Goal: Information Seeking & Learning: Learn about a topic

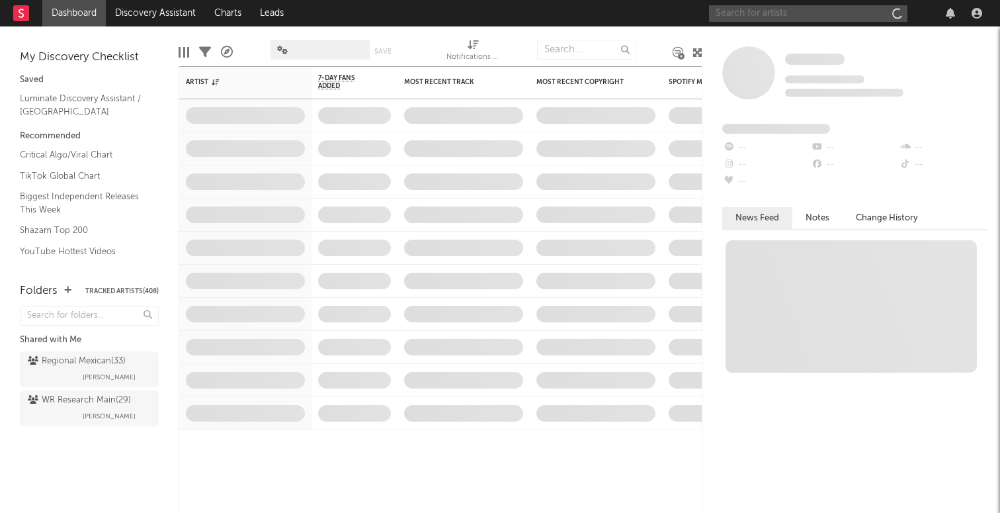
click at [762, 9] on input "text" at bounding box center [808, 13] width 198 height 17
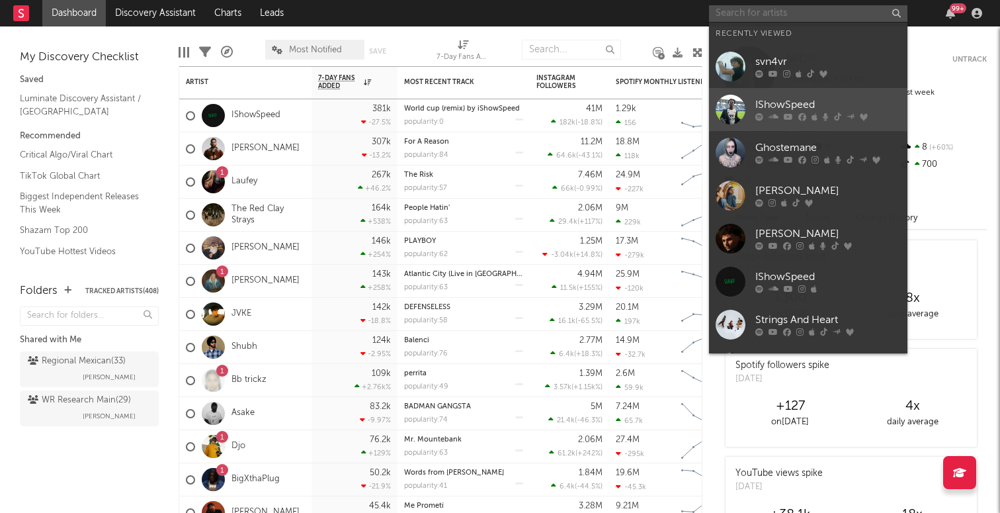
scroll to position [11, 0]
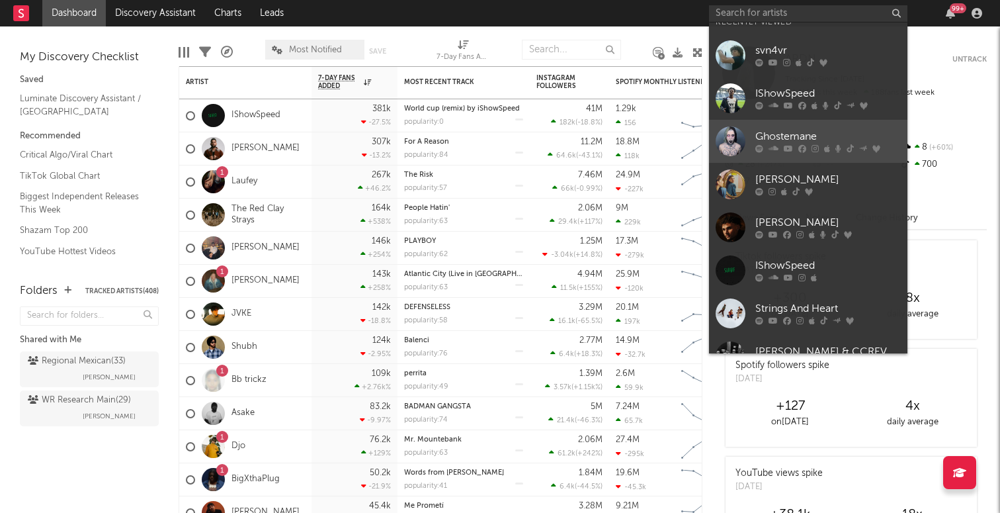
click at [775, 120] on link "Ghostemane" at bounding box center [808, 141] width 198 height 43
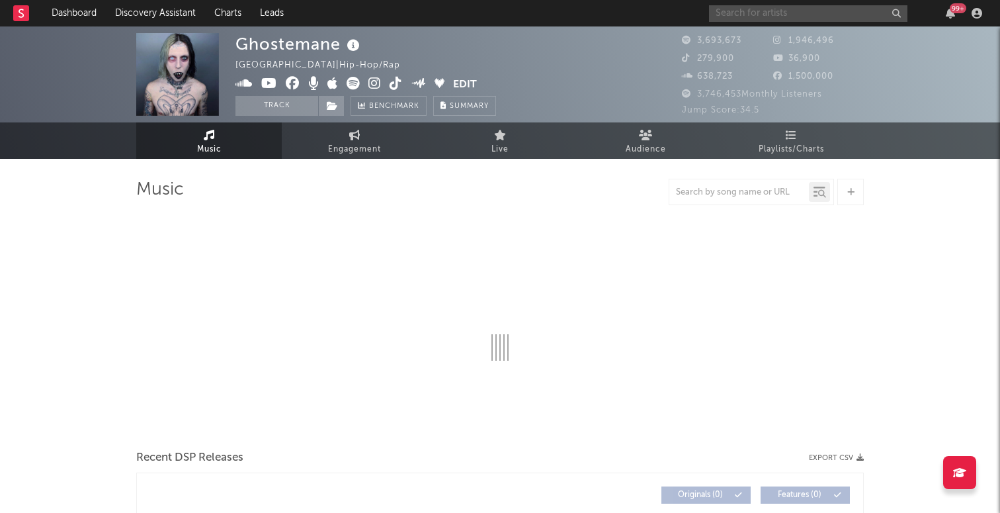
click at [748, 15] on input "text" at bounding box center [808, 13] width 198 height 17
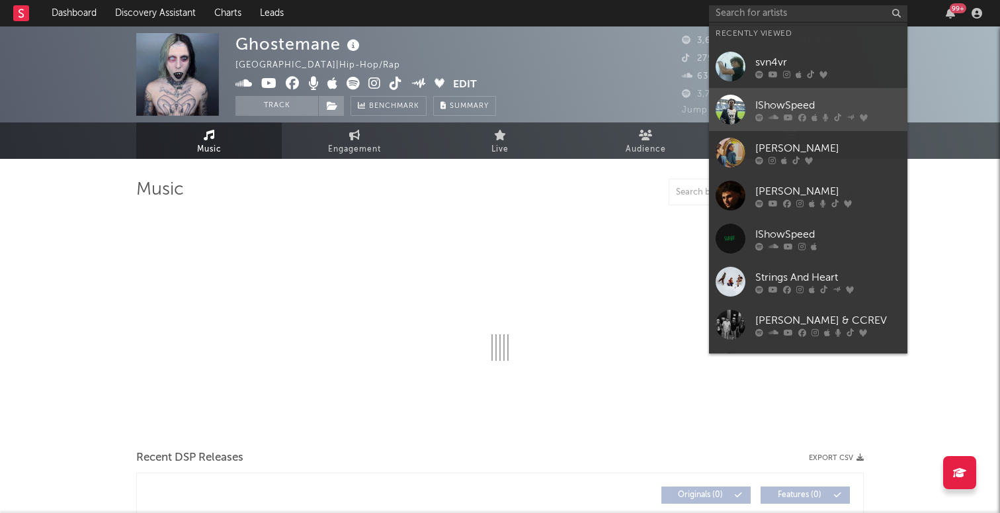
click at [808, 101] on div "IShowSpeed" at bounding box center [829, 105] width 146 height 16
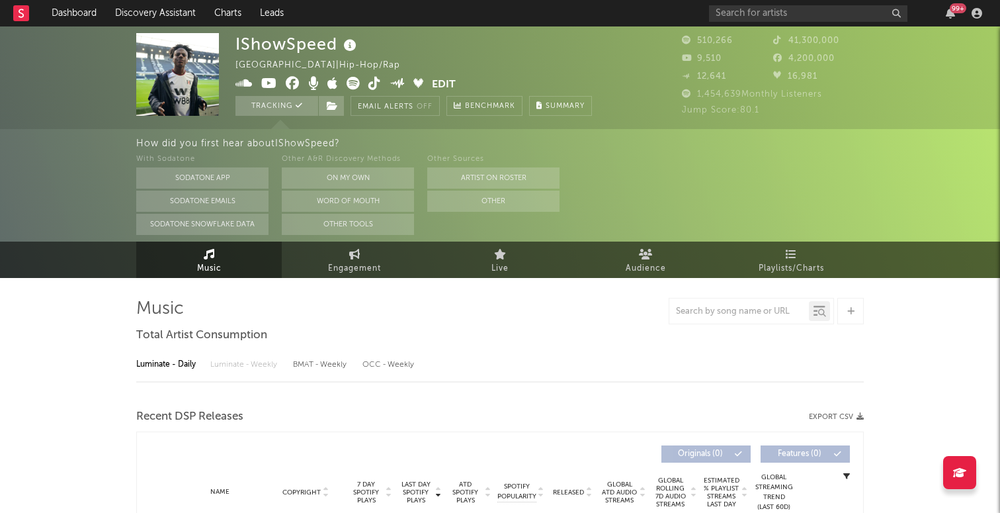
select select "6m"
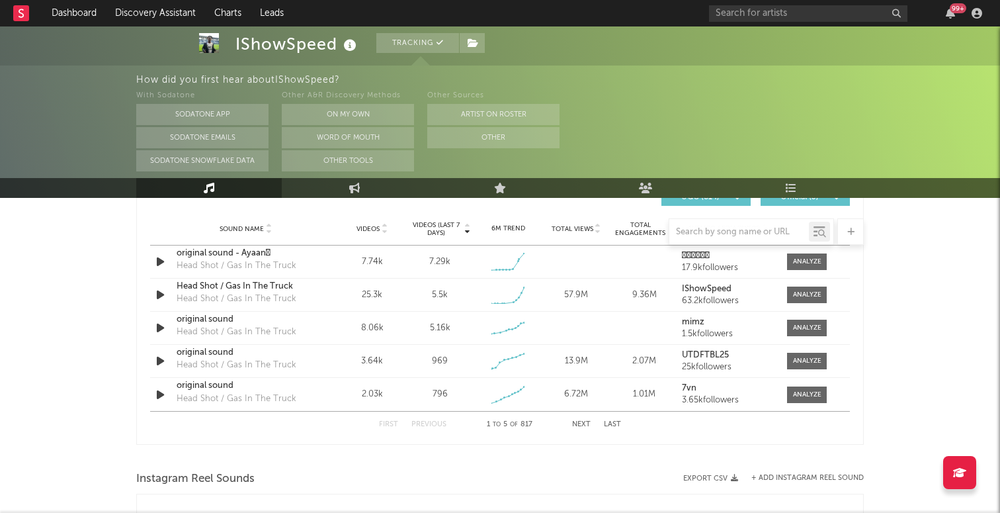
scroll to position [931, 0]
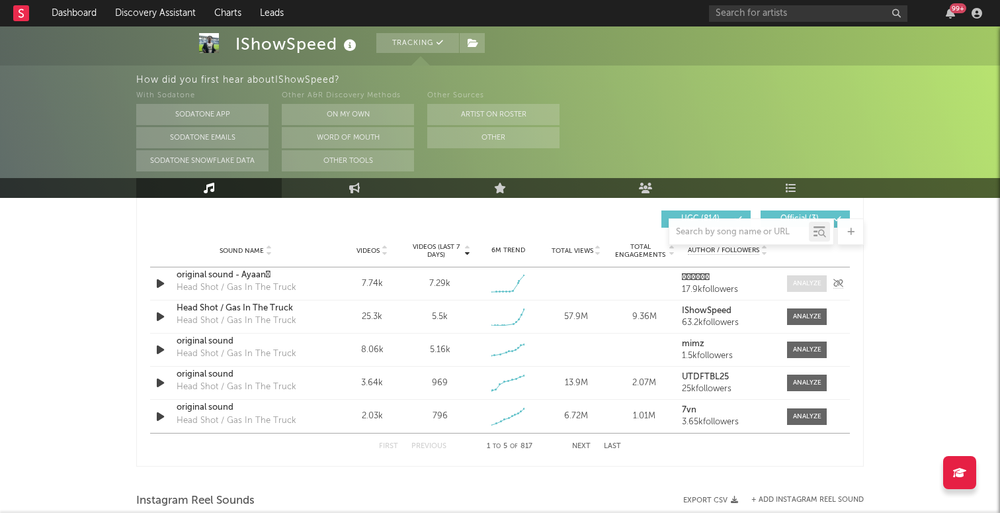
click at [813, 284] on div at bounding box center [807, 284] width 28 height 10
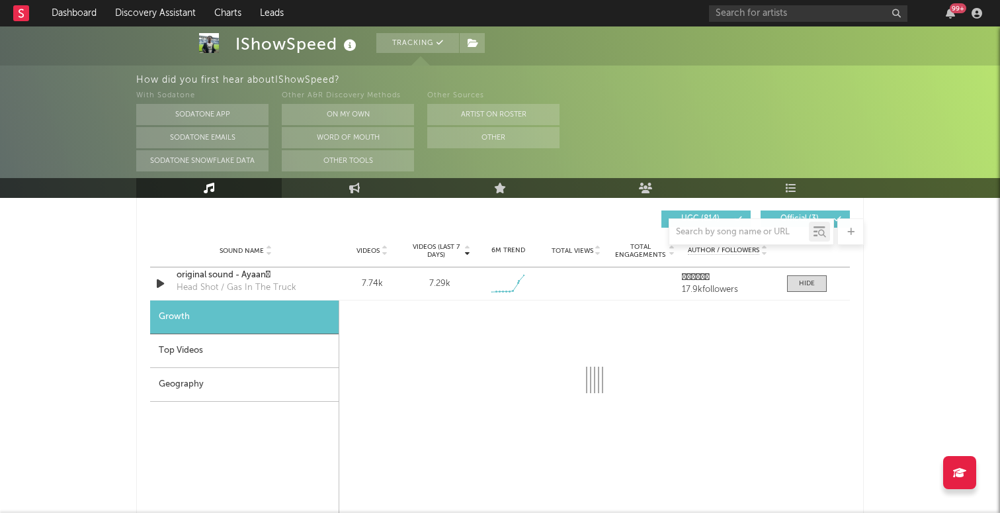
select select "1w"
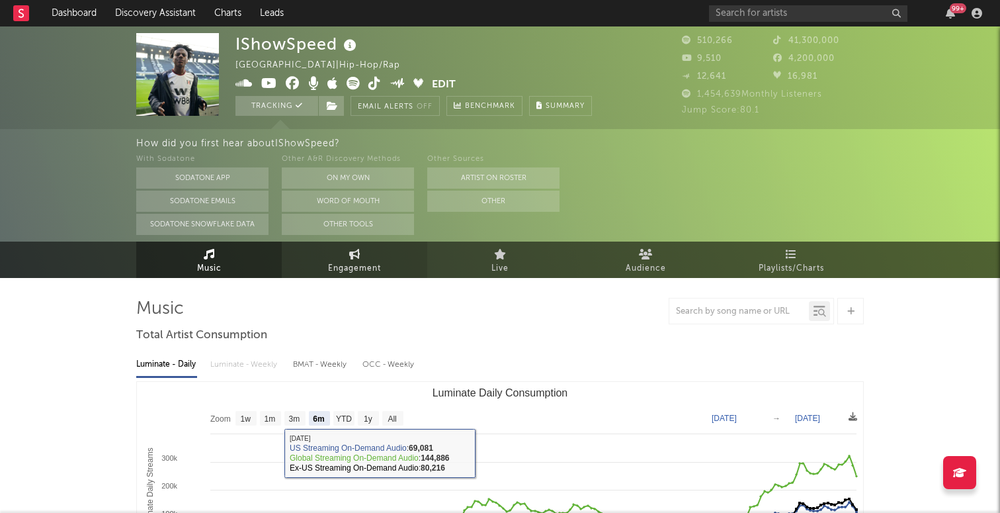
scroll to position [0, 0]
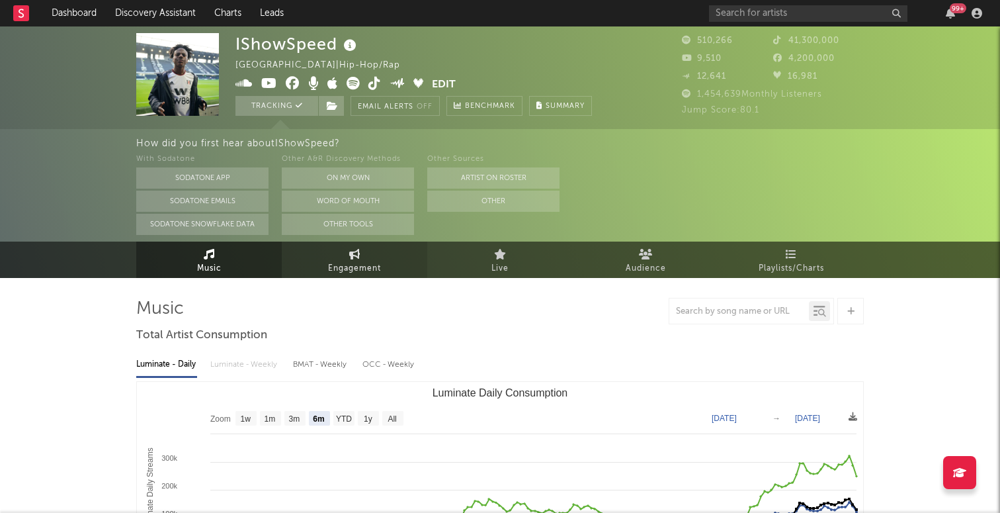
click at [364, 269] on span "Engagement" at bounding box center [354, 269] width 53 height 16
select select "1w"
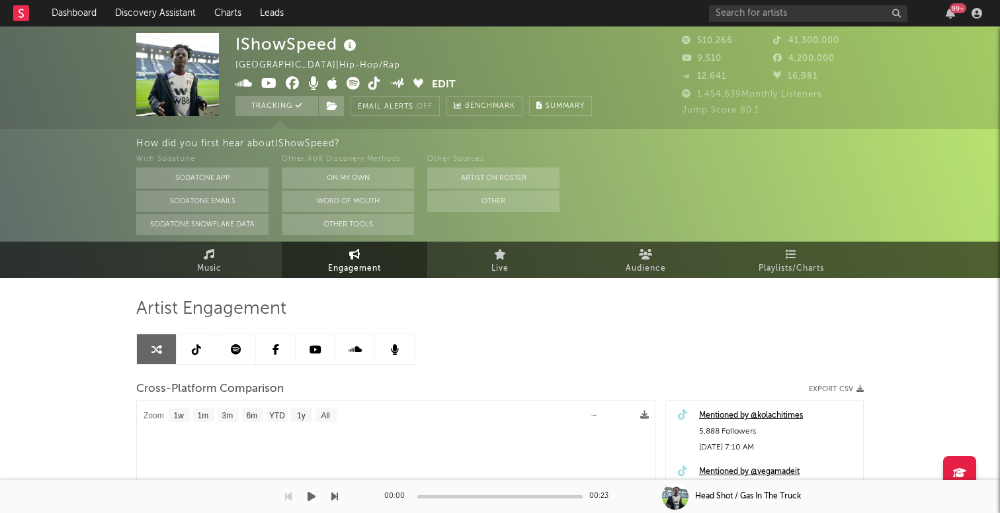
select select "1m"
